Goal: Find specific page/section: Find specific page/section

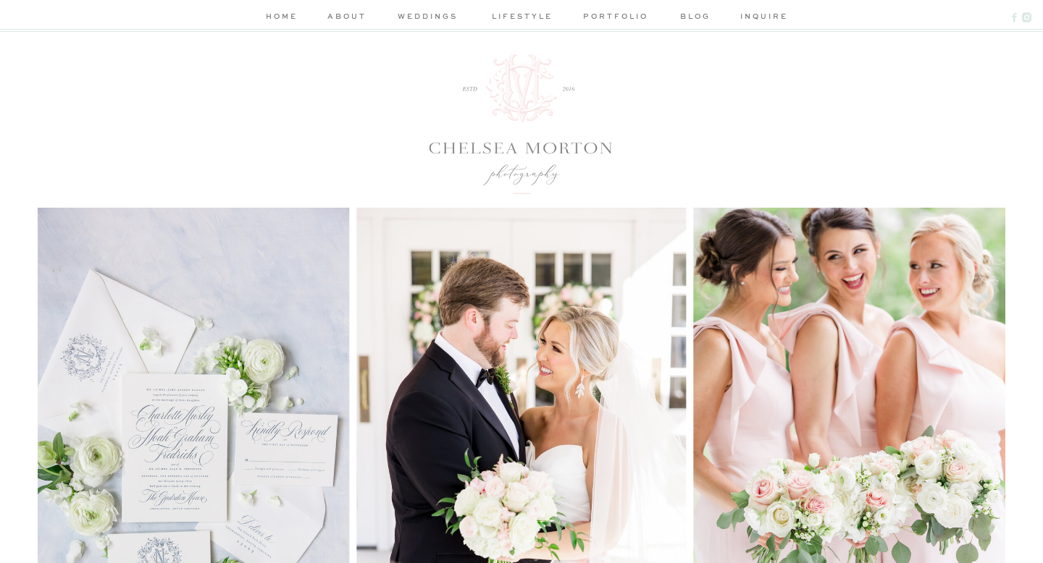
click at [437, 15] on nav "weddings" at bounding box center [427, 17] width 69 height 15
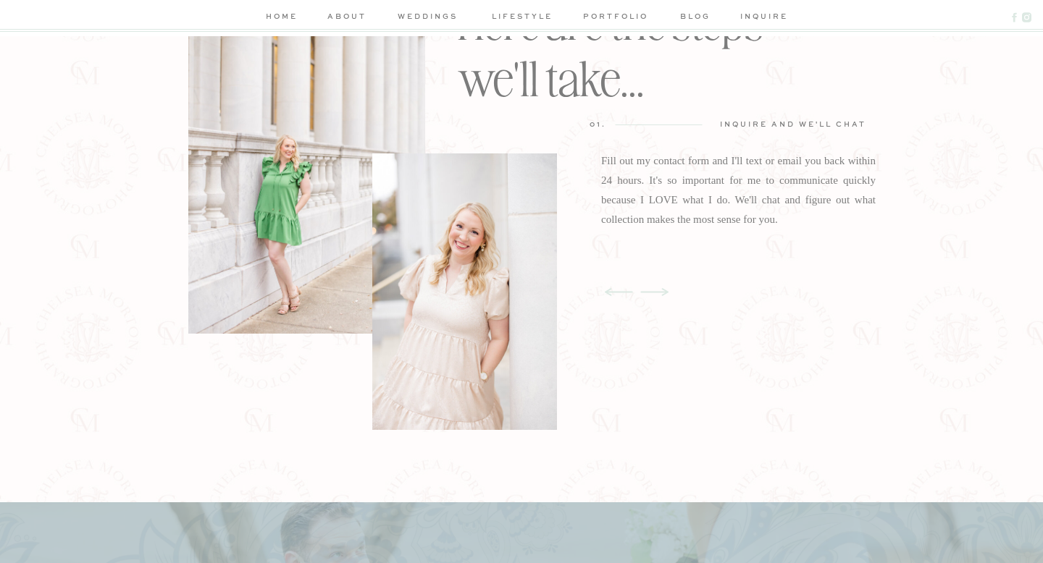
scroll to position [2950, 0]
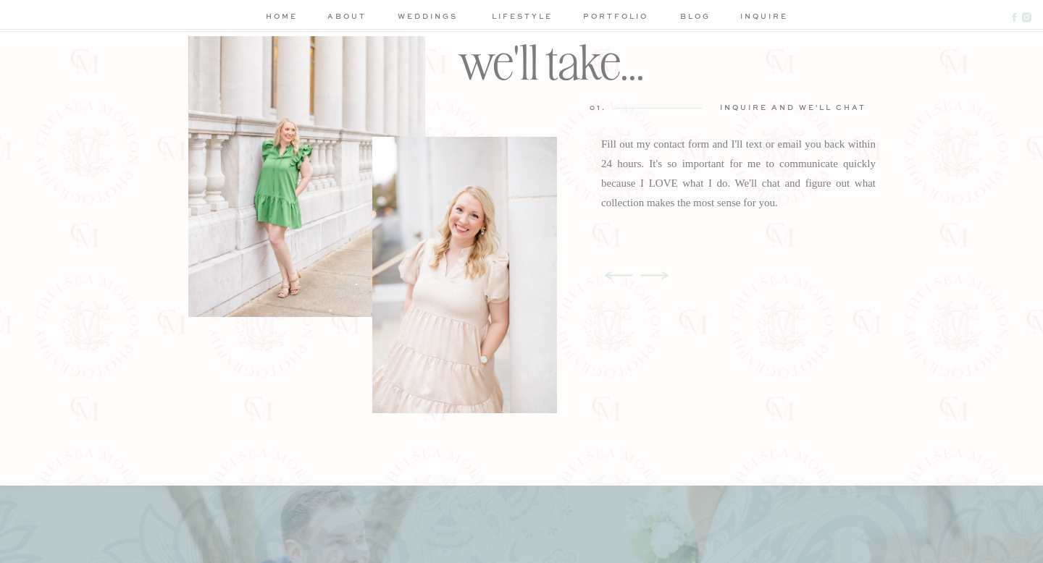
click at [650, 274] on icon at bounding box center [653, 276] width 35 height 46
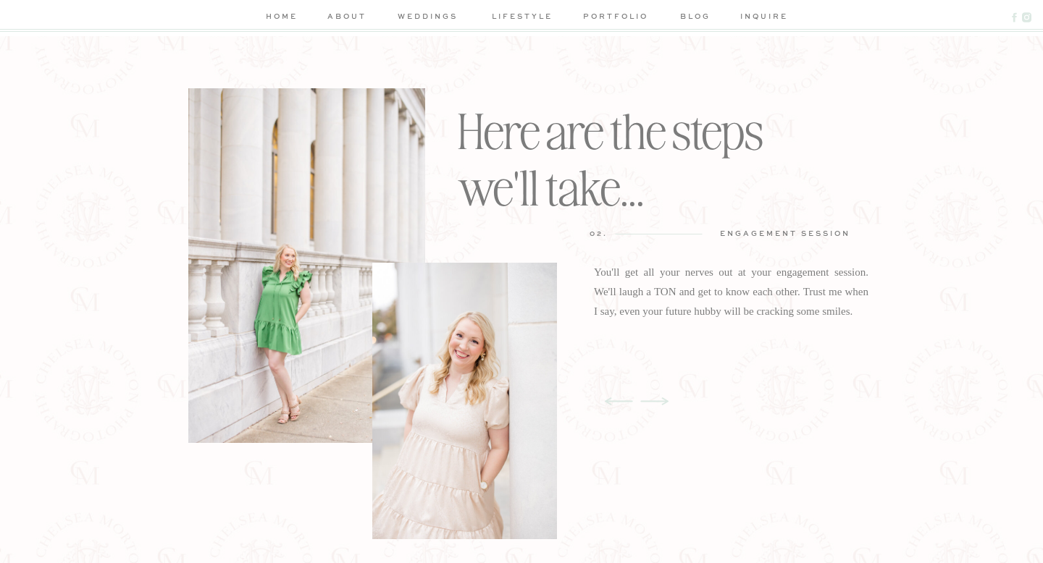
scroll to position [2820, 0]
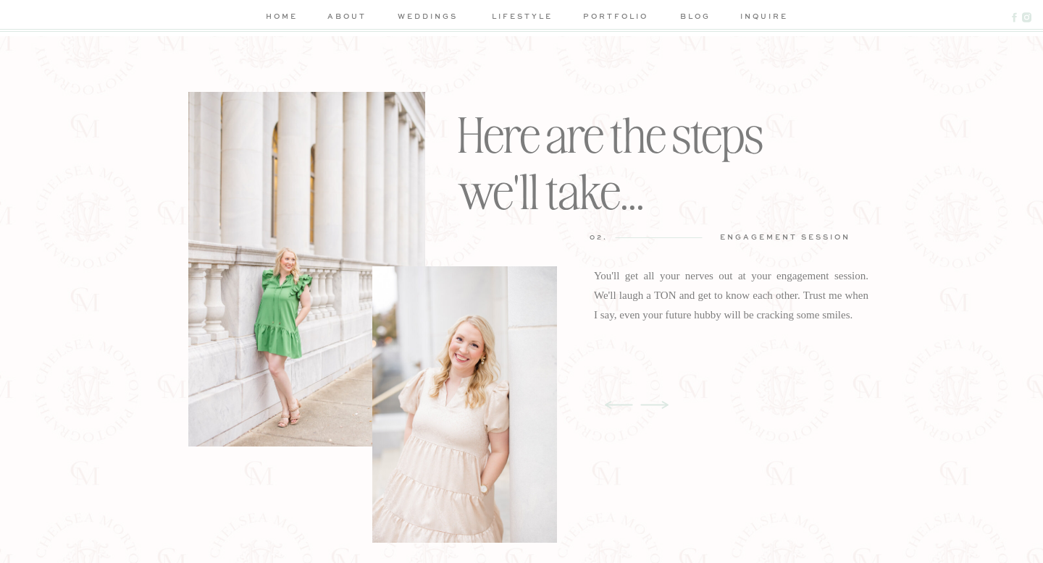
click at [655, 403] on icon at bounding box center [653, 405] width 35 height 46
click at [620, 404] on icon at bounding box center [618, 405] width 35 height 46
click at [655, 406] on icon at bounding box center [653, 405] width 35 height 46
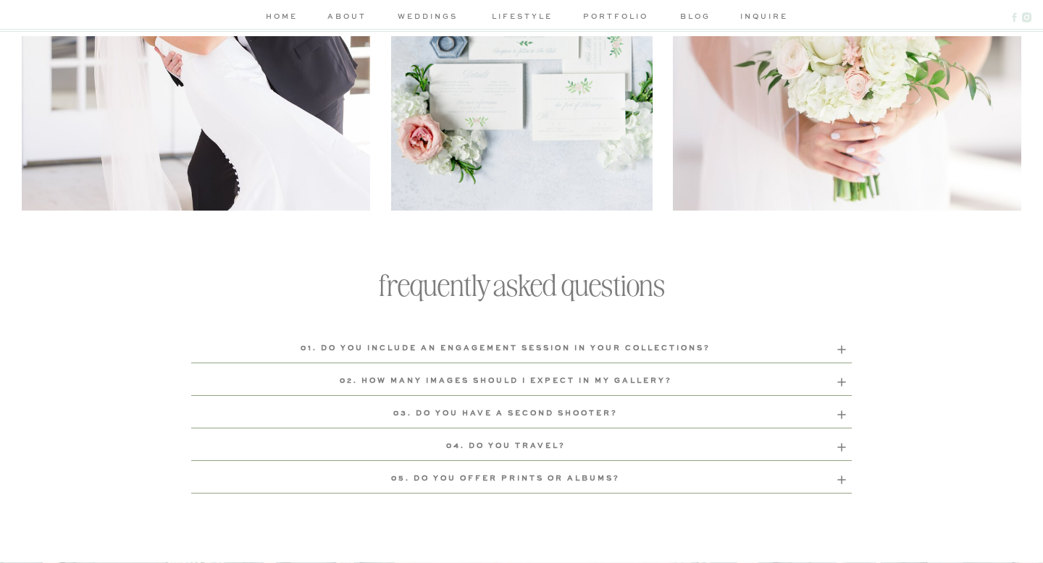
scroll to position [4725, 0]
click at [842, 349] on icon at bounding box center [841, 348] width 13 height 13
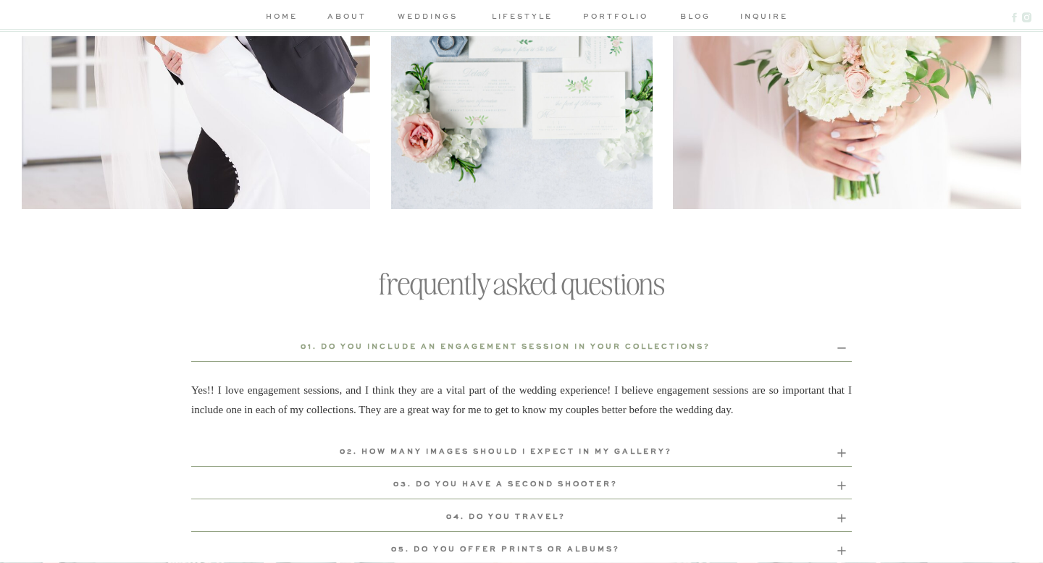
click at [841, 348] on rect at bounding box center [841, 348] width 8 height 1
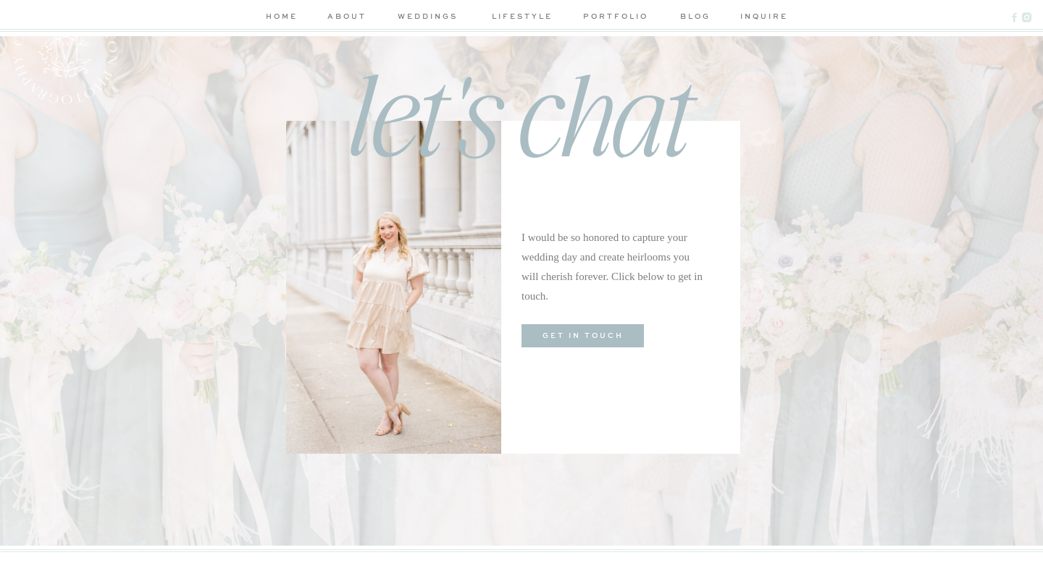
scroll to position [5324, 0]
click at [568, 336] on h3 "get in touch" at bounding box center [582, 334] width 106 height 14
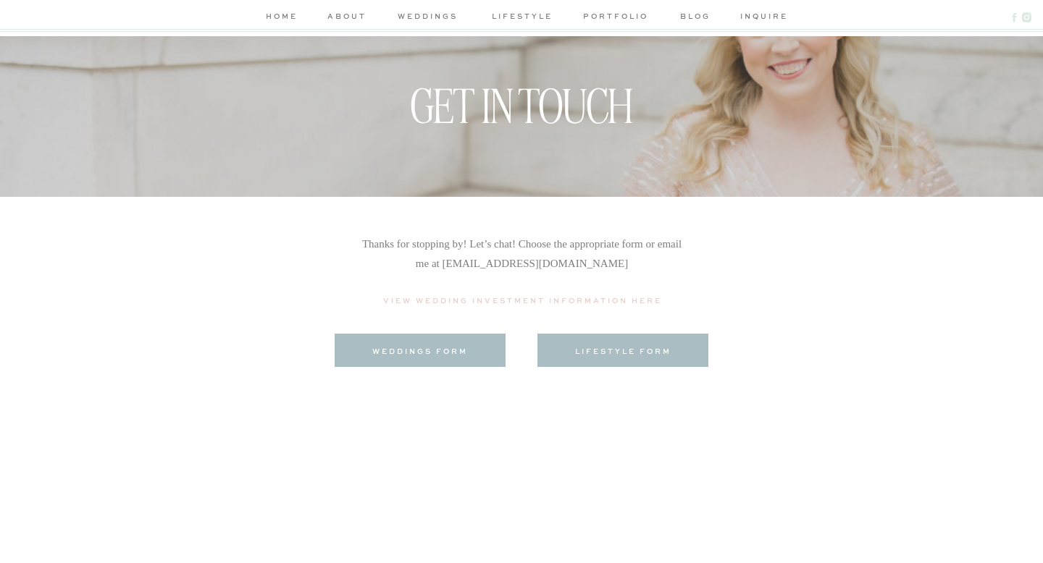
scroll to position [228, 0]
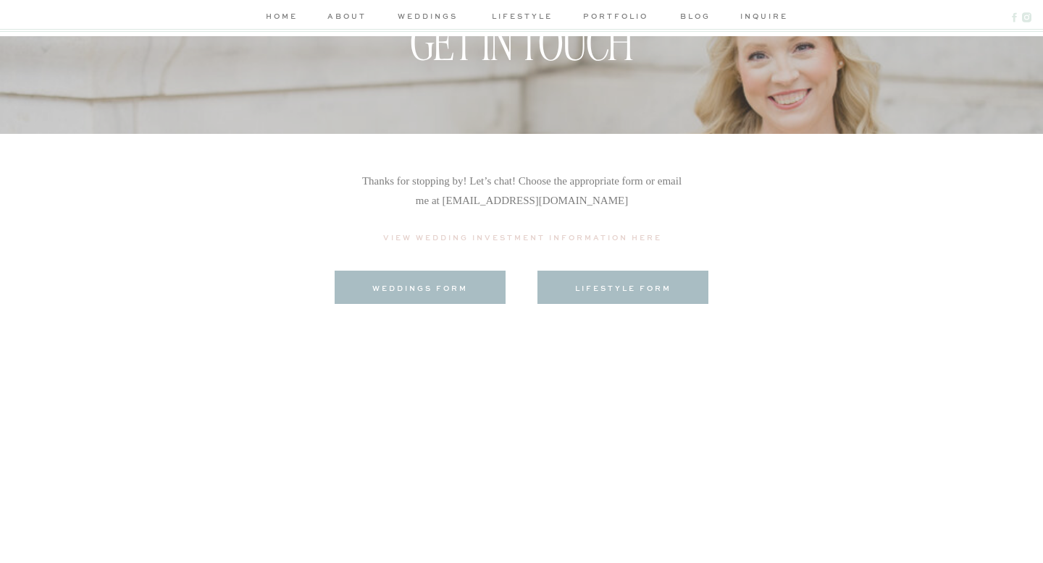
click at [454, 287] on h3 "weddings form" at bounding box center [420, 287] width 145 height 11
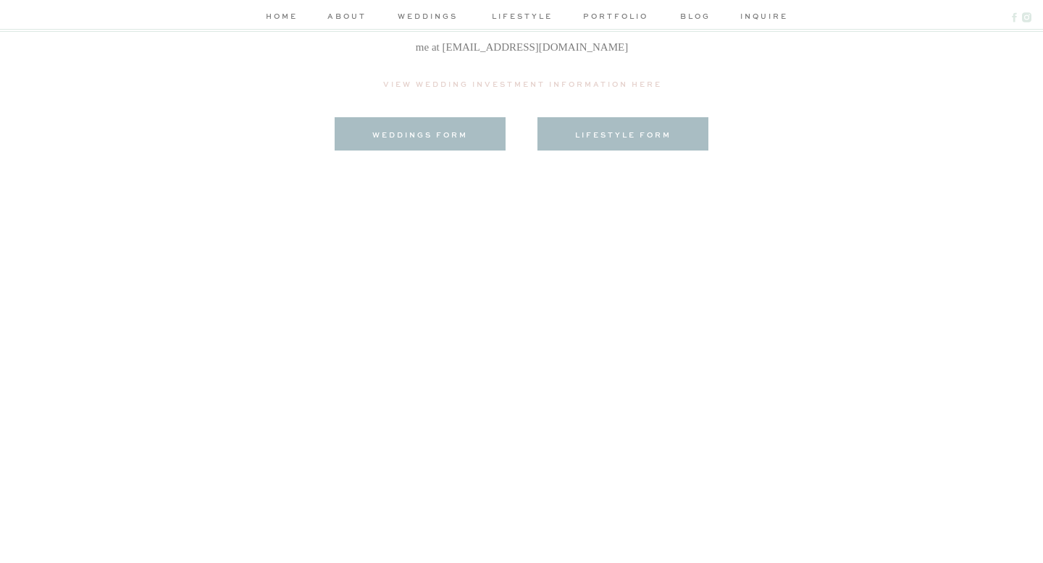
scroll to position [382, 0]
